Goal: Task Accomplishment & Management: Manage account settings

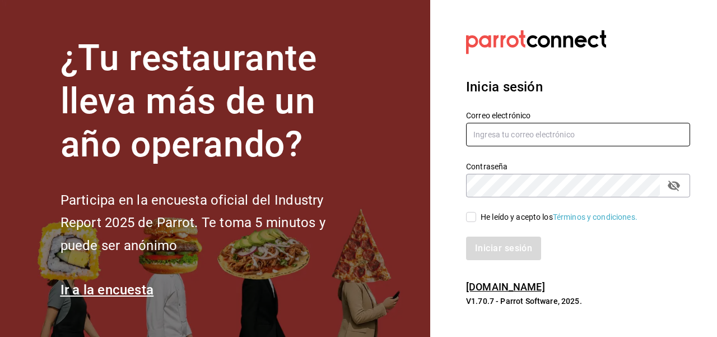
type input "[EMAIL_ADDRESS][DOMAIN_NAME]"
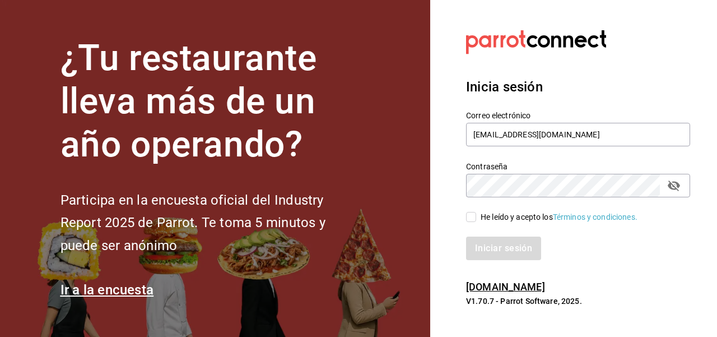
click at [473, 221] on input "He leído y acepto los Términos y condiciones." at bounding box center [471, 217] width 10 height 10
checkbox input "true"
click at [514, 249] on button "Iniciar sesión" at bounding box center [504, 248] width 76 height 24
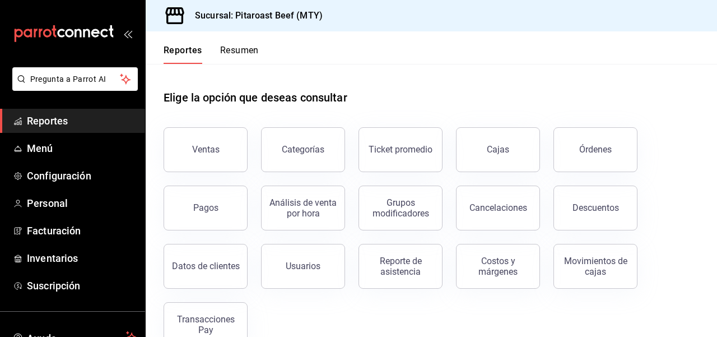
click at [660, 201] on div "Ventas Categorías Ticket promedio Cajas Órdenes Pagos Análisis de venta por hor…" at bounding box center [424, 230] width 549 height 233
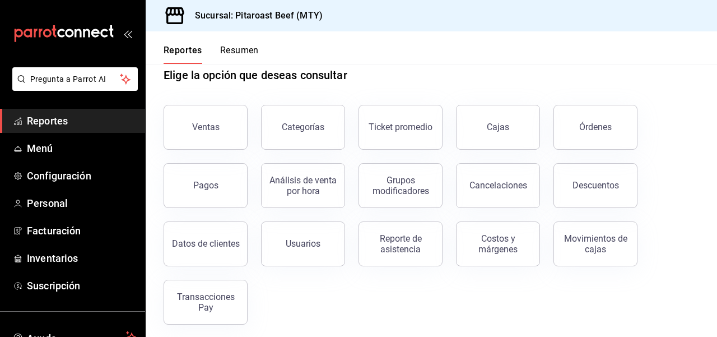
scroll to position [28, 0]
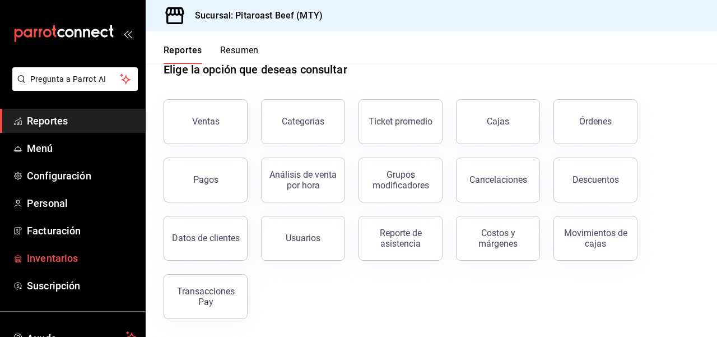
click at [62, 263] on span "Inventarios" at bounding box center [81, 257] width 109 height 15
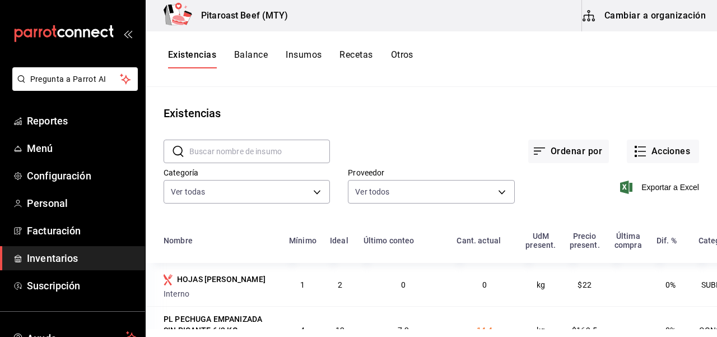
click at [450, 98] on main "Existencias ​ ​ Ordenar por Acciones Categoría Ver todas 6e9ebb68-96e9-4374-be6…" at bounding box center [431, 208] width 571 height 242
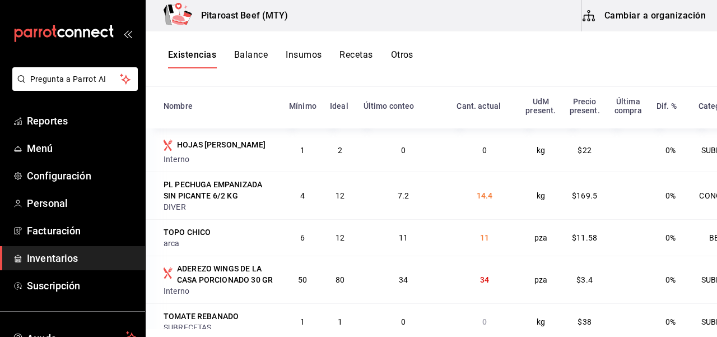
scroll to position [137, 0]
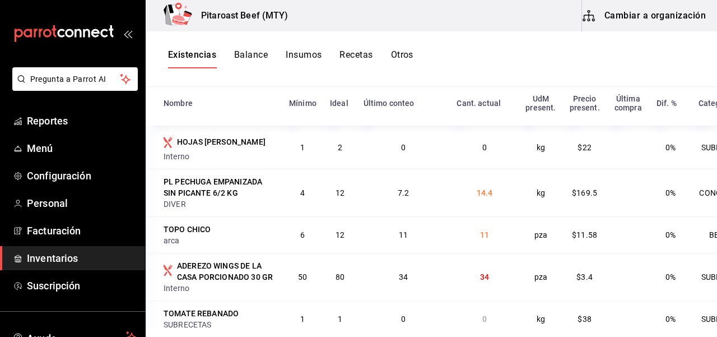
click at [230, 145] on div "HOJAS DE LECHUGA" at bounding box center [221, 141] width 89 height 11
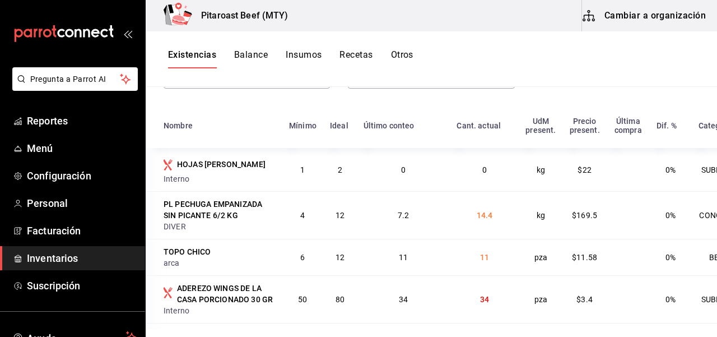
click at [301, 171] on span "1" at bounding box center [302, 169] width 4 height 9
click at [255, 54] on button "Balance" at bounding box center [251, 58] width 34 height 19
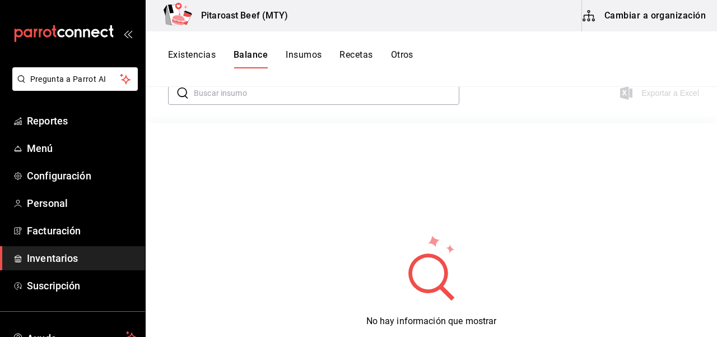
click at [306, 57] on button "Insumos" at bounding box center [304, 58] width 36 height 19
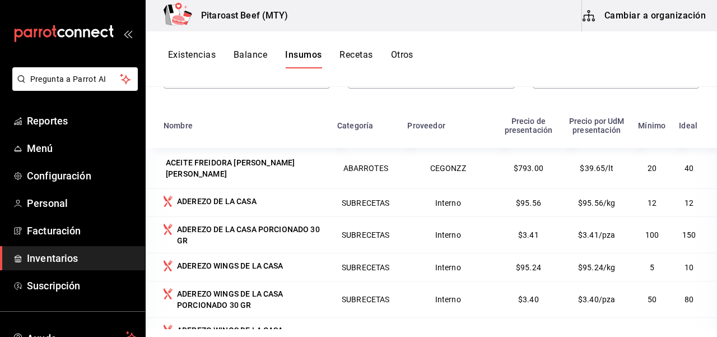
click at [195, 58] on button "Existencias" at bounding box center [192, 58] width 48 height 19
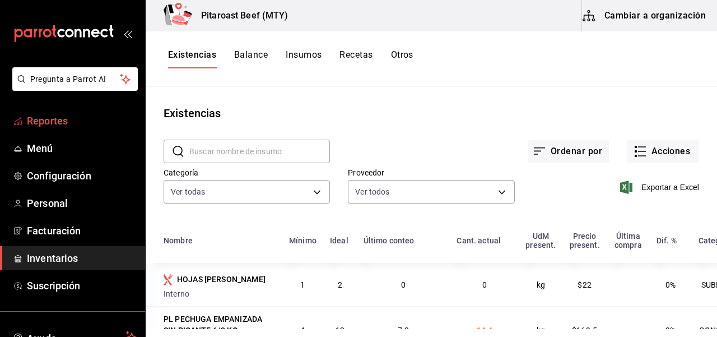
click at [55, 121] on span "Reportes" at bounding box center [81, 120] width 109 height 15
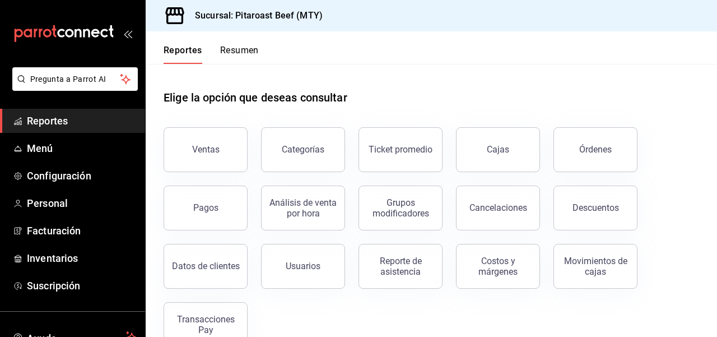
click at [305, 308] on div "Ventas Categorías Ticket promedio Cajas Órdenes Pagos Análisis de venta por hor…" at bounding box center [424, 230] width 549 height 233
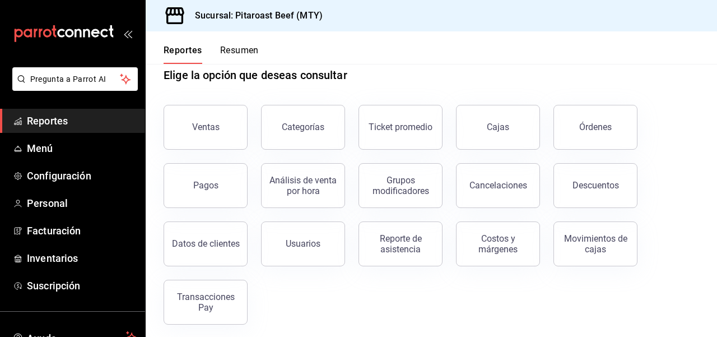
scroll to position [28, 0]
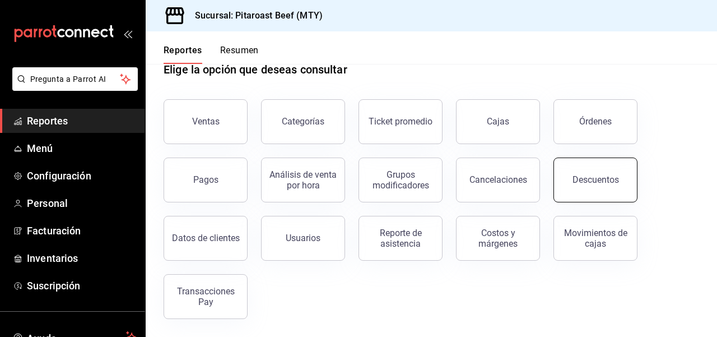
click at [606, 180] on div "Descuentos" at bounding box center [595, 179] width 46 height 11
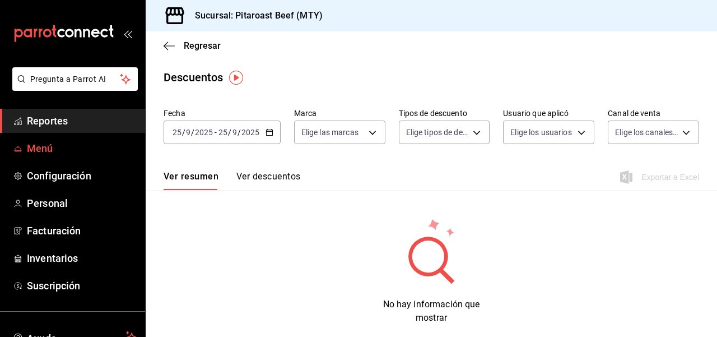
click at [44, 147] on span "Menú" at bounding box center [81, 148] width 109 height 15
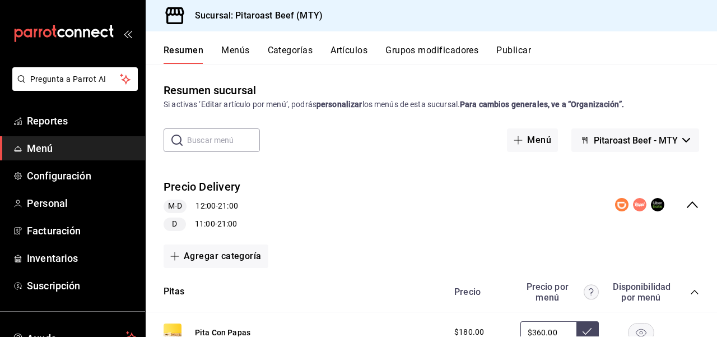
click at [419, 53] on button "Grupos modificadores" at bounding box center [431, 54] width 93 height 19
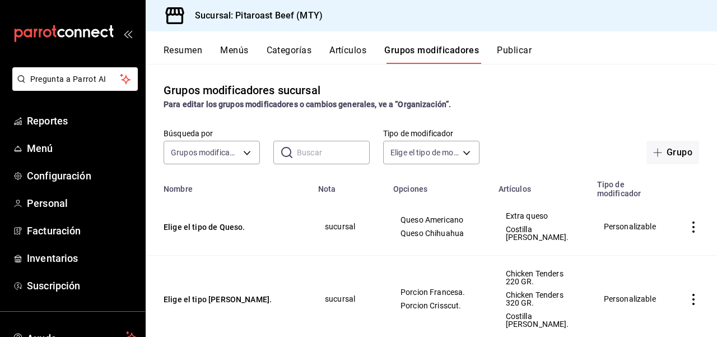
click at [292, 179] on th "Nombre" at bounding box center [229, 185] width 166 height 25
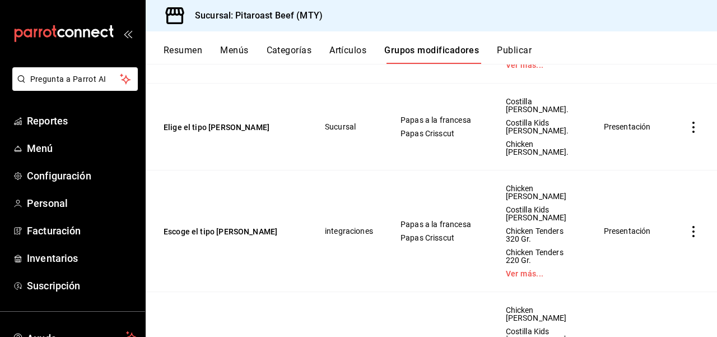
scroll to position [398, 0]
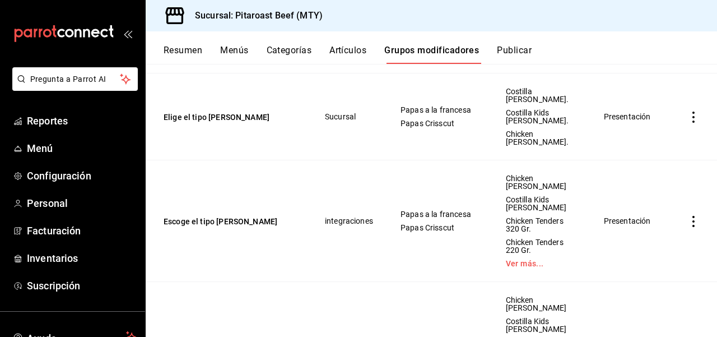
click at [352, 54] on button "Artículos" at bounding box center [347, 54] width 37 height 19
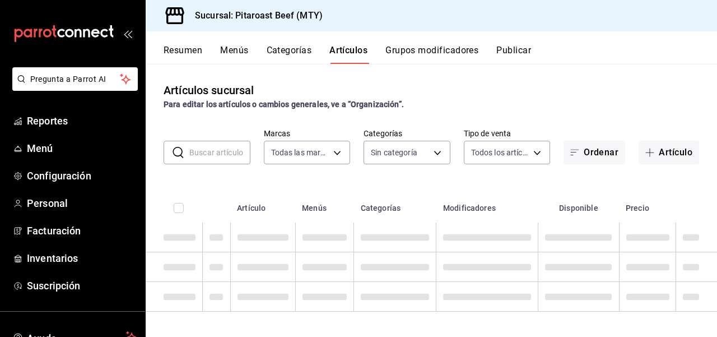
type input "693ee645-ca34-4c91-9a4c-a17a471d6623"
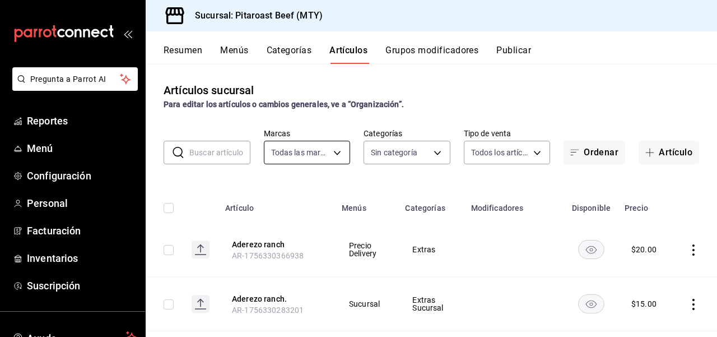
type input "0338d41a-4543-4bb2-9206-c211b4cf6810,6a0f9780-da2a-4533-8761-cb623bae18d7,f8826…"
click at [319, 190] on th "Artículo" at bounding box center [276, 205] width 117 height 36
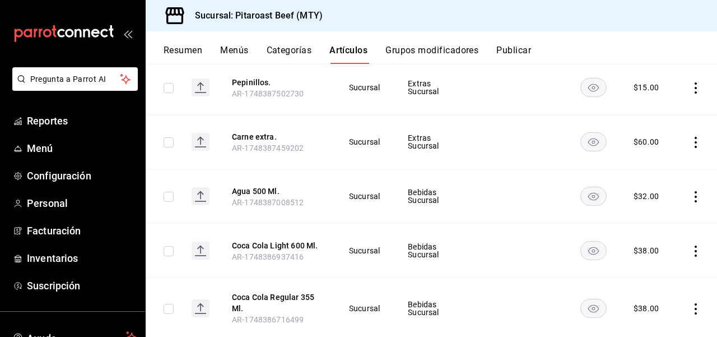
scroll to position [931, 0]
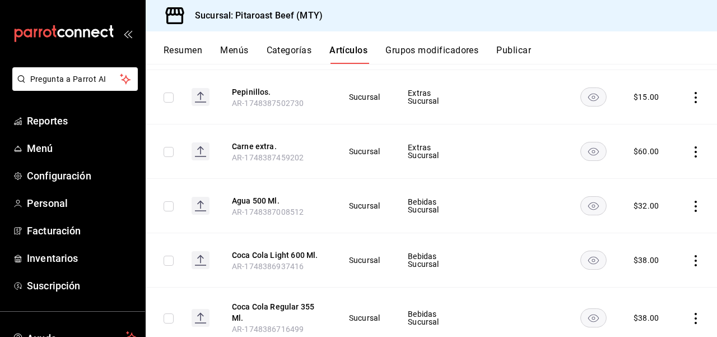
click at [695, 206] on icon "actions" at bounding box center [695, 206] width 11 height 11
click at [654, 230] on span "Editar" at bounding box center [659, 232] width 29 height 12
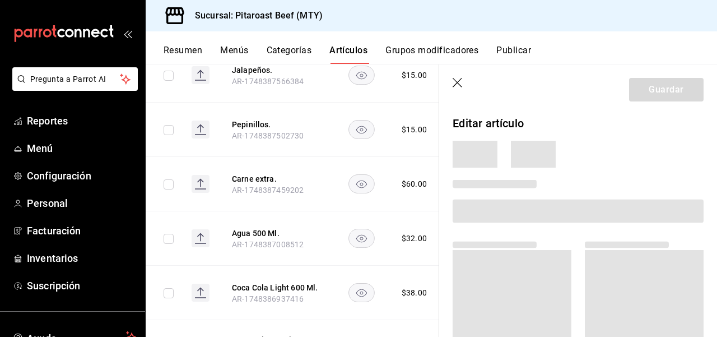
scroll to position [920, 0]
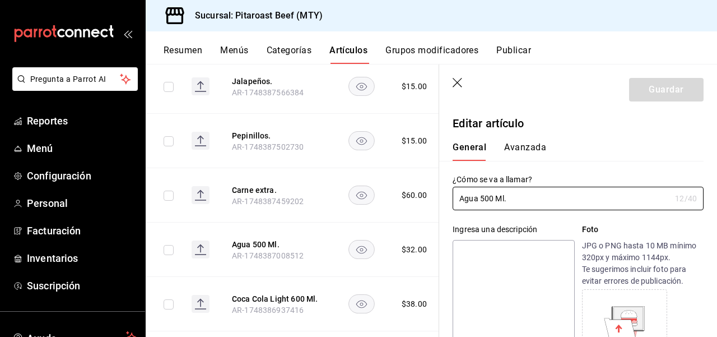
type input "$32.00"
click at [485, 198] on input "Agua 500 Ml." at bounding box center [562, 198] width 218 height 22
type input "Agua 600 Ml."
click at [674, 94] on button "Guardar" at bounding box center [666, 90] width 75 height 24
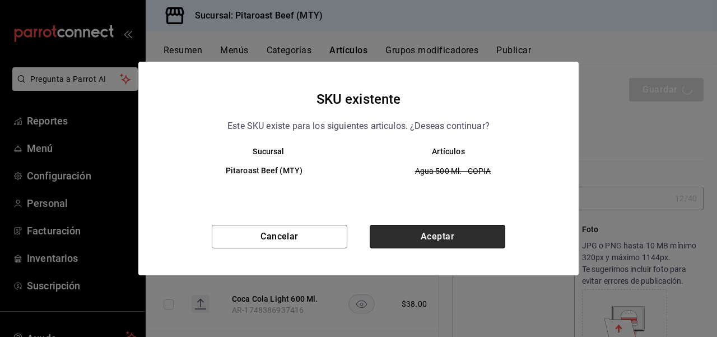
click at [418, 235] on button "Aceptar" at bounding box center [438, 237] width 136 height 24
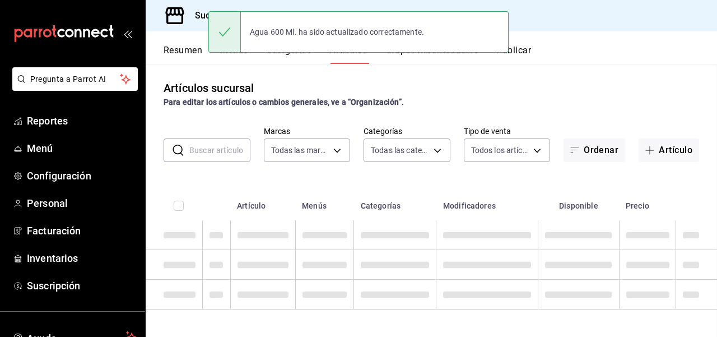
scroll to position [2, 0]
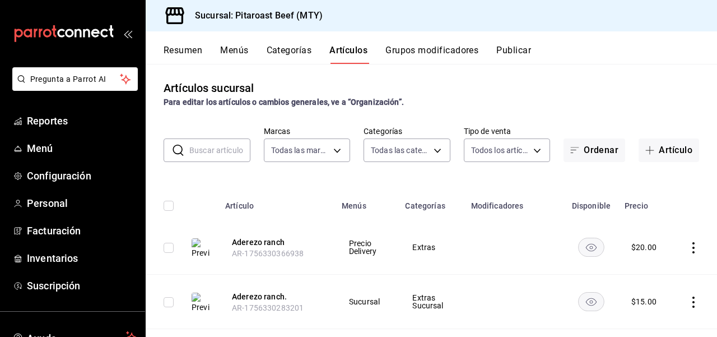
click at [304, 53] on button "Categorías" at bounding box center [289, 54] width 45 height 19
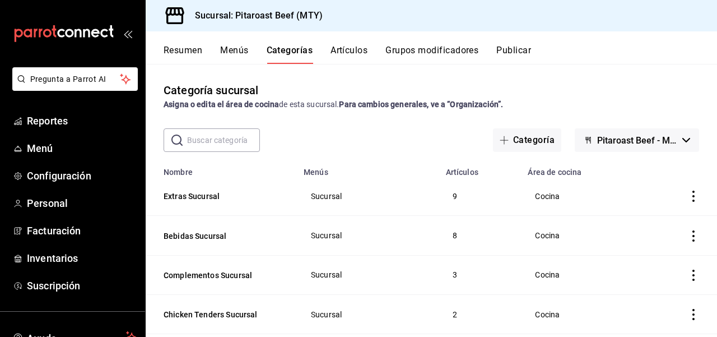
click at [337, 53] on button "Artículos" at bounding box center [348, 54] width 37 height 19
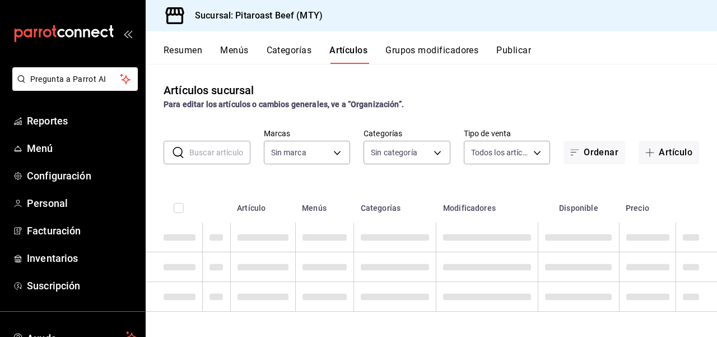
type input "693ee645-ca34-4c91-9a4c-a17a471d6623"
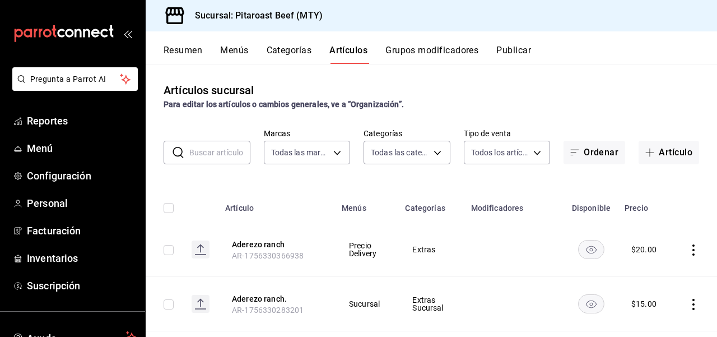
type input "0338d41a-4543-4bb2-9206-c211b4cf6810,6a0f9780-da2a-4533-8761-cb623bae18d7,f8826…"
click at [422, 49] on button "Grupos modificadores" at bounding box center [431, 54] width 93 height 19
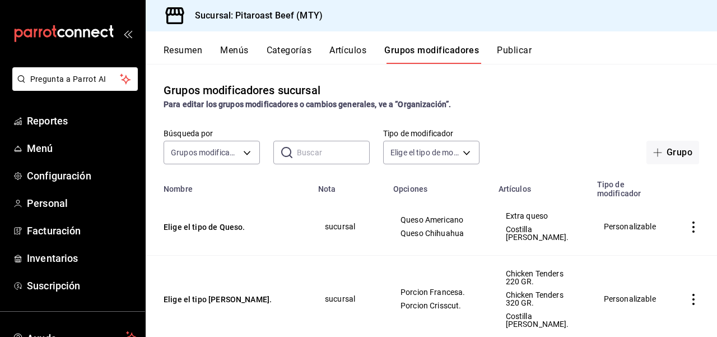
click at [235, 50] on button "Menús" at bounding box center [234, 54] width 28 height 19
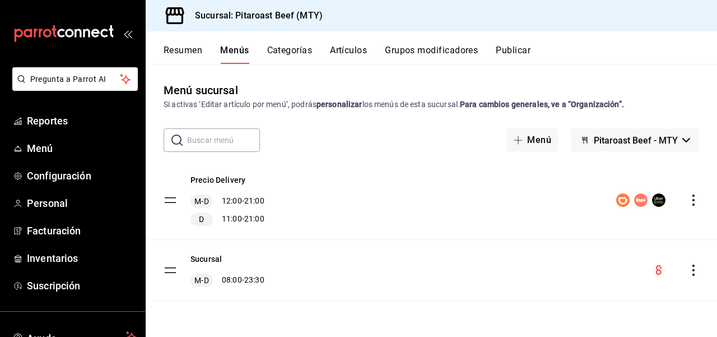
click at [188, 52] on button "Resumen" at bounding box center [183, 54] width 39 height 19
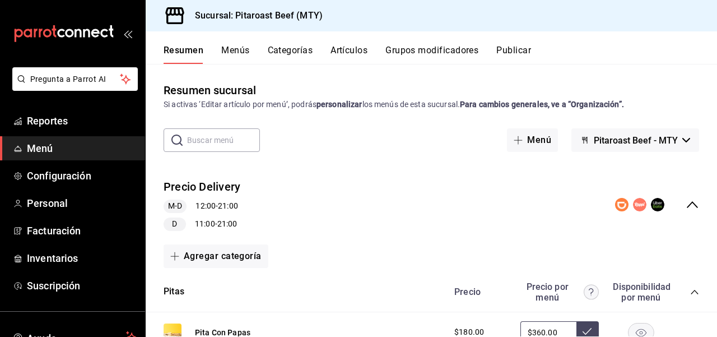
click at [365, 50] on button "Artículos" at bounding box center [348, 54] width 37 height 19
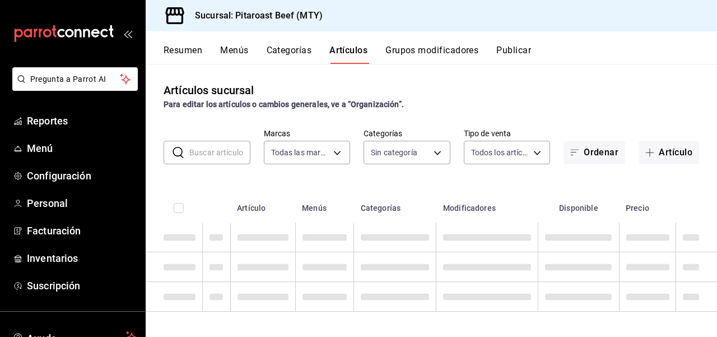
type input "693ee645-ca34-4c91-9a4c-a17a471d6623"
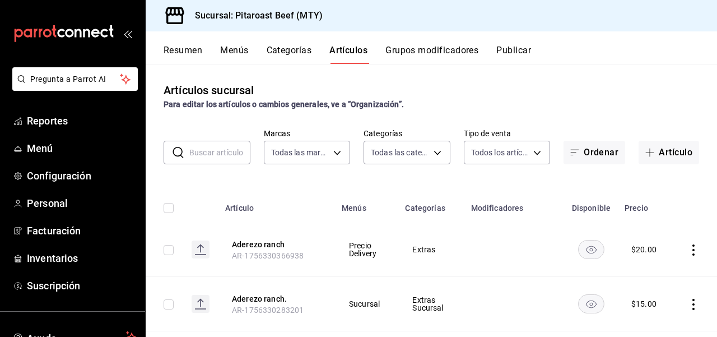
type input "0338d41a-4543-4bb2-9206-c211b4cf6810,6a0f9780-da2a-4533-8761-cb623bae18d7,f8826…"
click at [320, 179] on div "Artículos sucursal Para editar los artículos o cambios generales, ve a “Organiz…" at bounding box center [431, 200] width 571 height 272
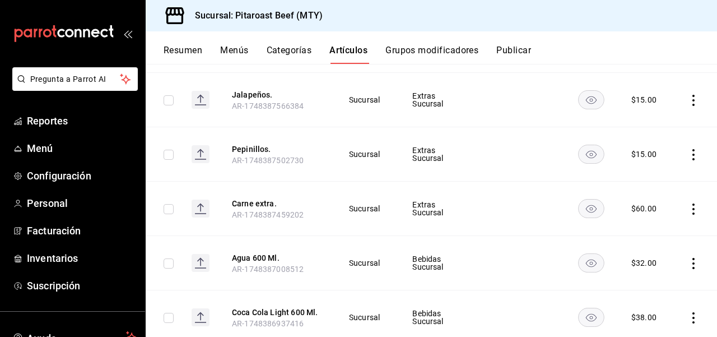
scroll to position [896, 0]
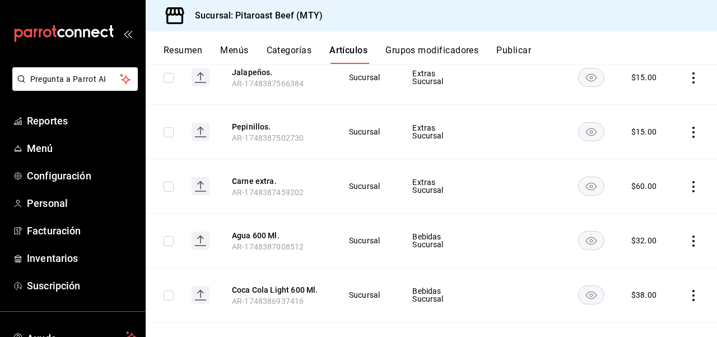
click at [325, 72] on th "Jalapeños. AR-1748387566384" at bounding box center [276, 77] width 117 height 54
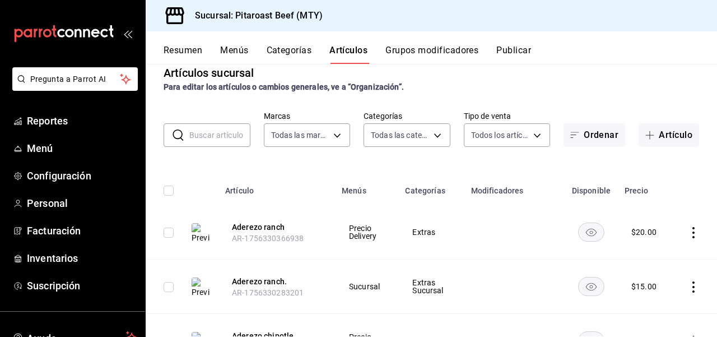
scroll to position [0, 0]
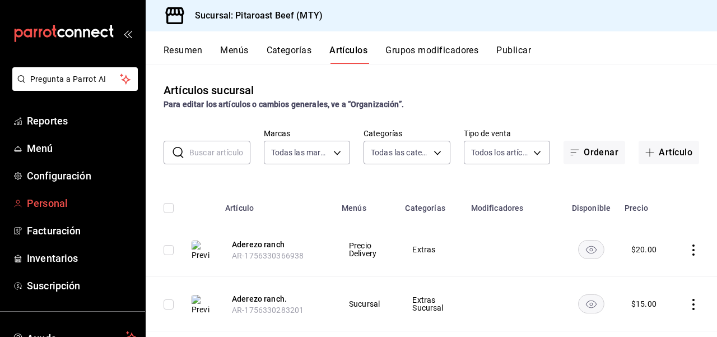
click at [51, 206] on span "Personal" at bounding box center [81, 202] width 109 height 15
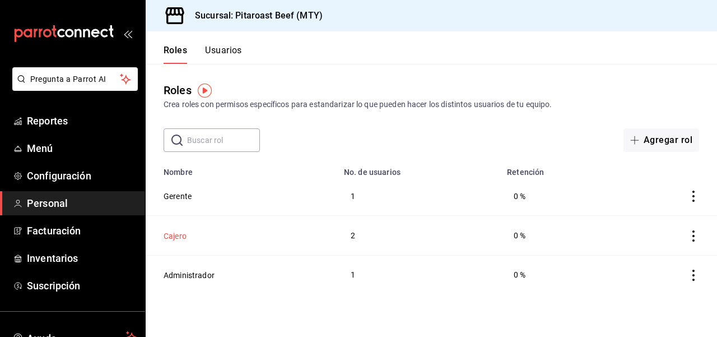
click at [176, 236] on button "Cajero" at bounding box center [175, 235] width 23 height 11
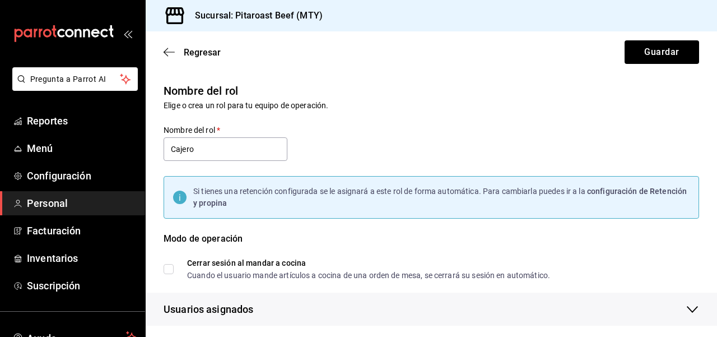
click at [161, 52] on div "Regresar Guardar" at bounding box center [431, 51] width 571 height 41
click at [171, 52] on icon "button" at bounding box center [169, 52] width 11 height 1
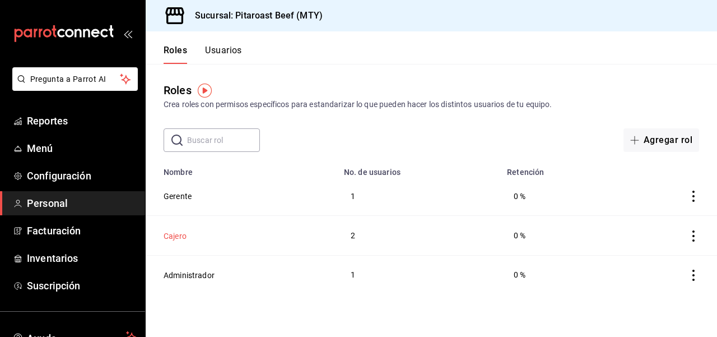
click at [170, 235] on button "Cajero" at bounding box center [175, 235] width 23 height 11
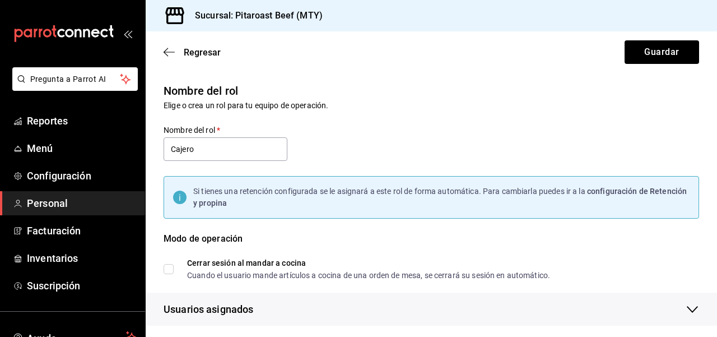
click at [579, 69] on div "Regresar Guardar" at bounding box center [431, 51] width 571 height 41
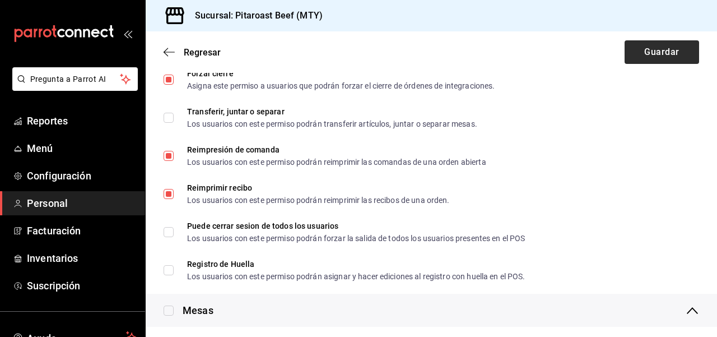
scroll to position [1222, 0]
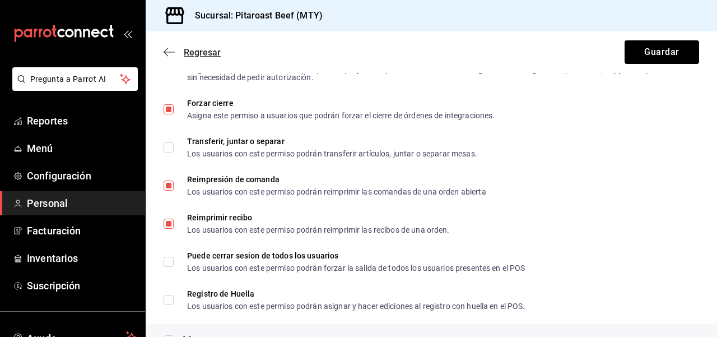
click at [167, 50] on icon "button" at bounding box center [169, 52] width 11 height 10
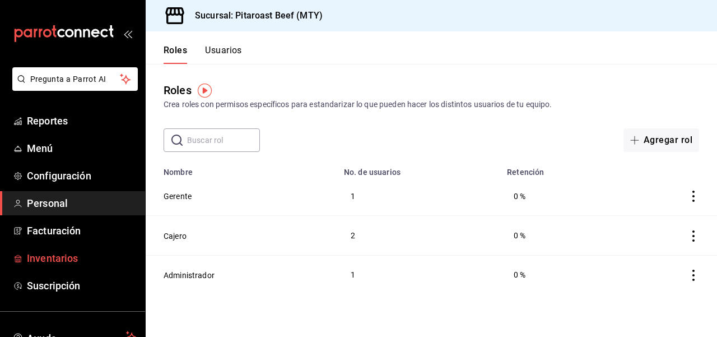
click at [34, 265] on span "Inventarios" at bounding box center [81, 257] width 109 height 15
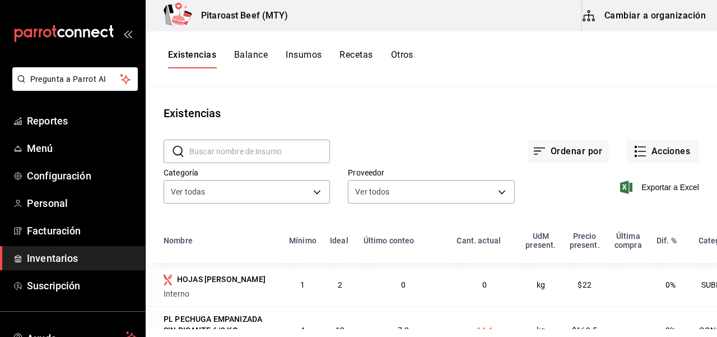
click at [257, 58] on button "Balance" at bounding box center [251, 58] width 34 height 19
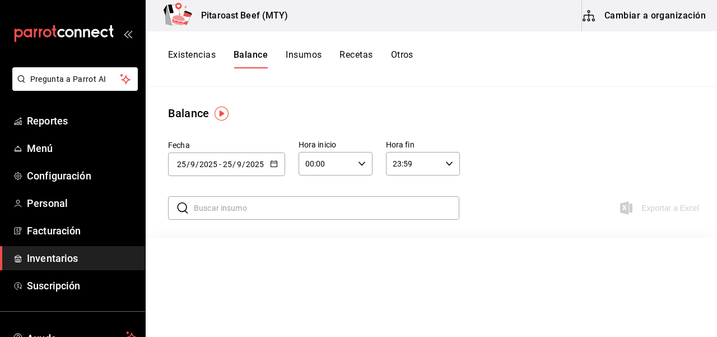
click at [304, 55] on button "Insumos" at bounding box center [304, 58] width 36 height 19
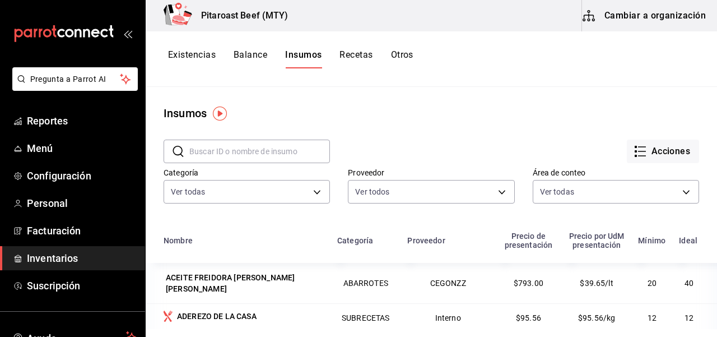
click at [360, 55] on button "Recetas" at bounding box center [355, 58] width 33 height 19
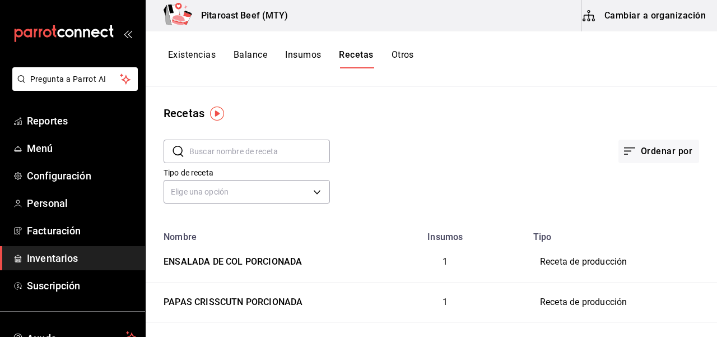
click at [407, 53] on button "Otros" at bounding box center [403, 58] width 22 height 19
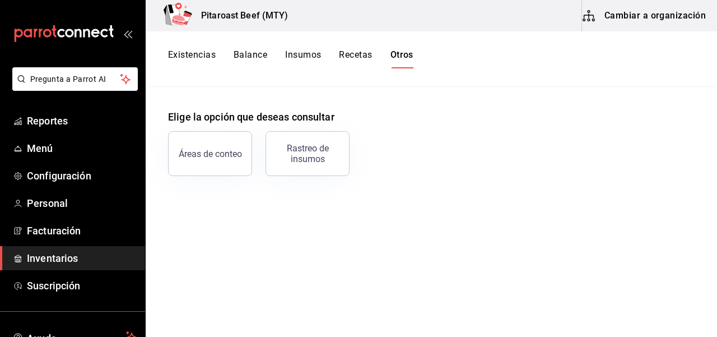
click at [195, 57] on button "Existencias" at bounding box center [192, 58] width 48 height 19
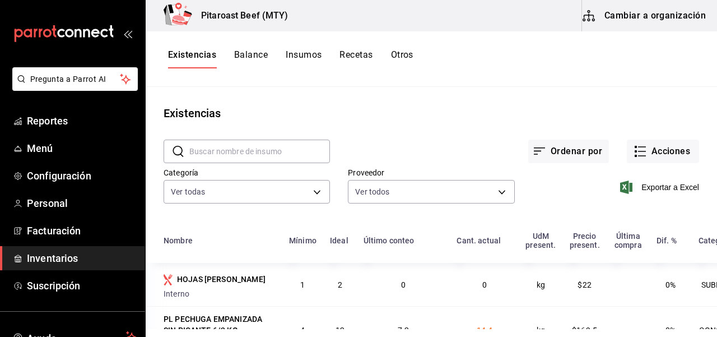
click at [652, 11] on button "Cambiar a organización" at bounding box center [645, 15] width 126 height 31
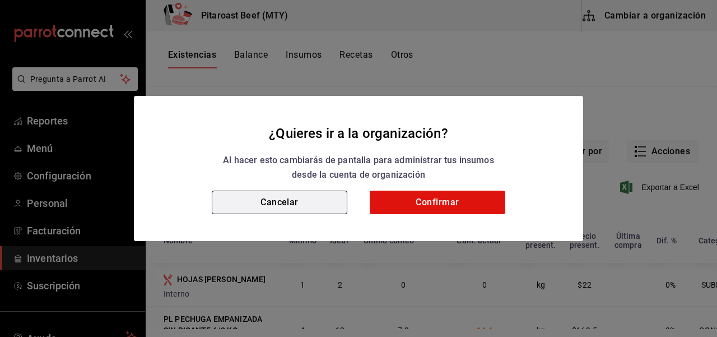
click at [255, 202] on button "Cancelar" at bounding box center [280, 202] width 136 height 24
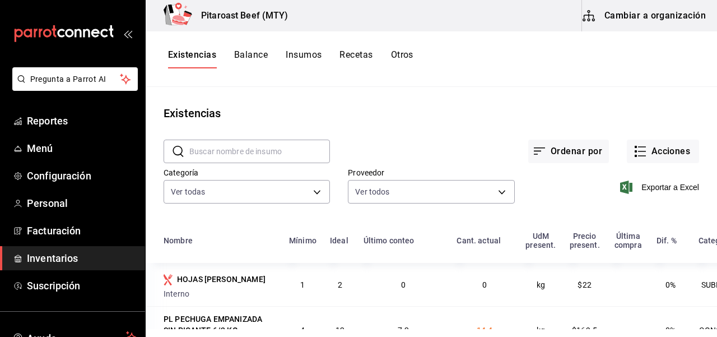
click at [509, 42] on div "Existencias Balance Insumos Recetas Otros" at bounding box center [431, 58] width 571 height 55
click at [64, 123] on span "Reportes" at bounding box center [81, 120] width 109 height 15
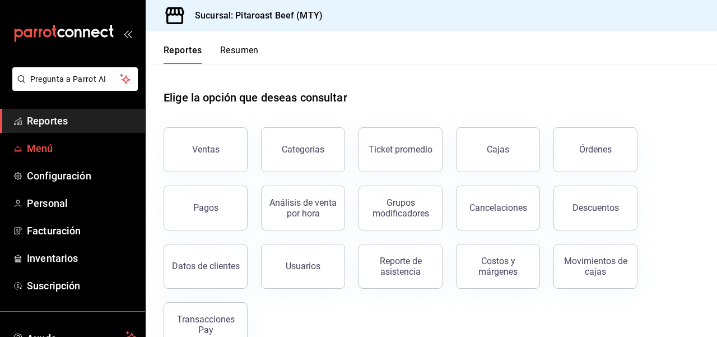
click at [35, 148] on span "Menú" at bounding box center [81, 148] width 109 height 15
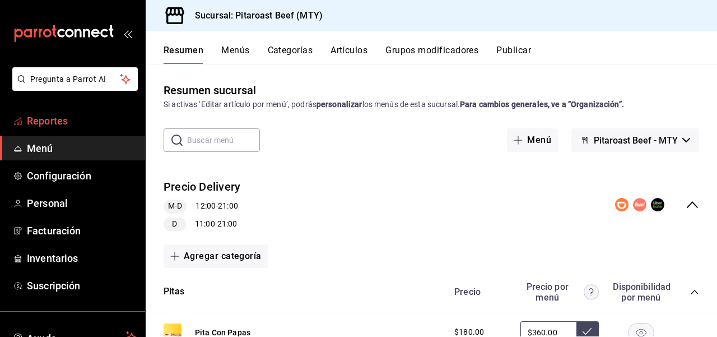
click at [63, 120] on span "Reportes" at bounding box center [81, 120] width 109 height 15
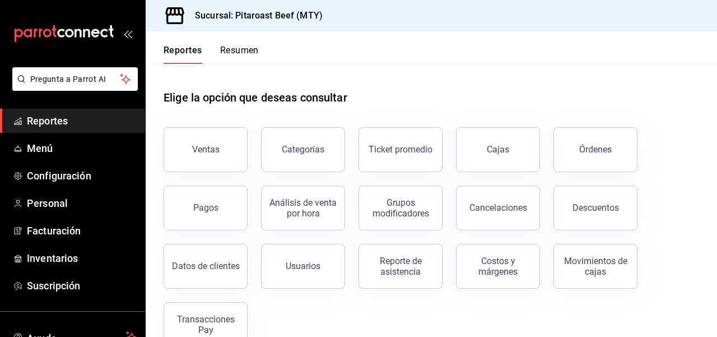
click at [399, 66] on div "Elige la opción que deseas consultar" at bounding box center [432, 89] width 536 height 50
